Goal: Navigation & Orientation: Find specific page/section

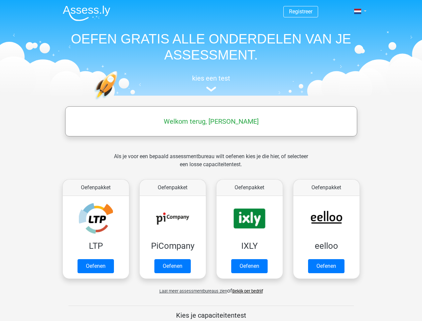
click at [358, 11] on span at bounding box center [357, 11] width 7 height 5
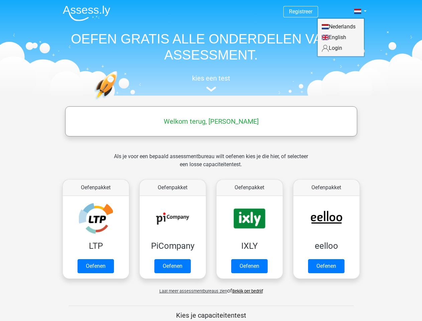
click at [192, 291] on span "Laat meer assessmentbureaus zien" at bounding box center [194, 291] width 68 height 5
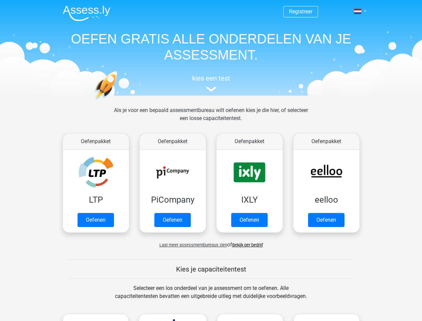
click at [358, 11] on span at bounding box center [357, 11] width 7 height 5
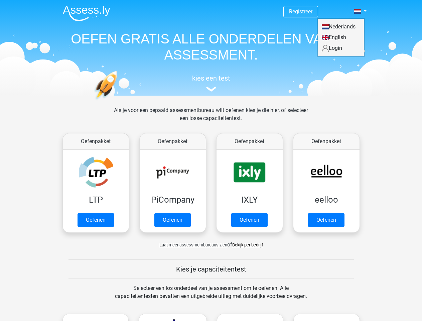
click at [192, 245] on span "Laat meer assessmentbureaus zien" at bounding box center [194, 244] width 68 height 5
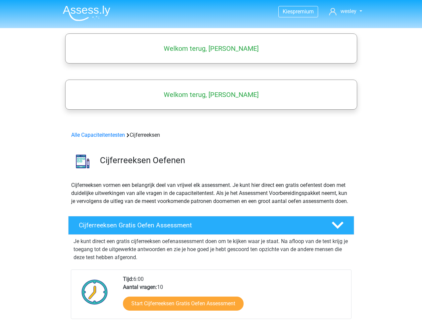
click at [346, 11] on span "wesley" at bounding box center [349, 11] width 16 height 6
